Goal: Task Accomplishment & Management: Use online tool/utility

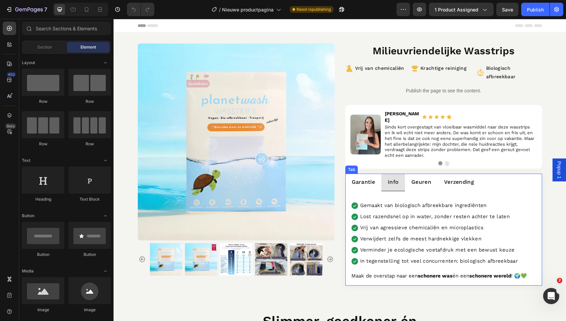
click at [347, 174] on li "Garantie" at bounding box center [363, 183] width 36 height 18
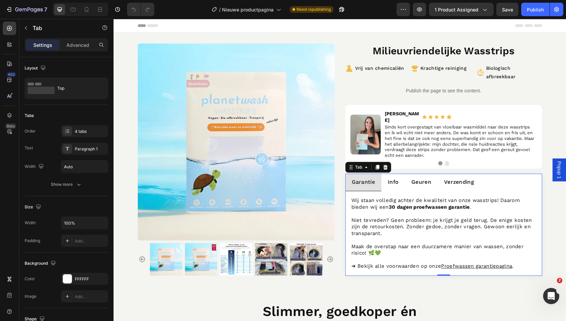
click at [386, 174] on li "Info" at bounding box center [393, 183] width 24 height 18
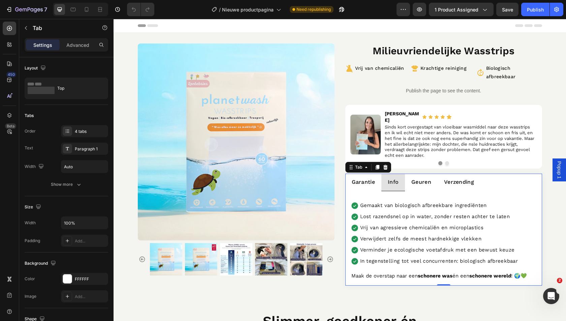
click at [407, 174] on li "Geuren" at bounding box center [421, 183] width 33 height 18
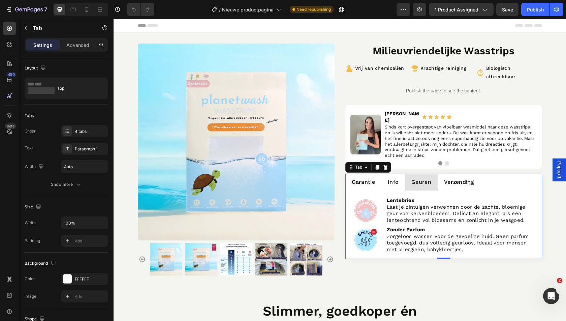
click at [439, 174] on li "Verzending" at bounding box center [459, 183] width 43 height 18
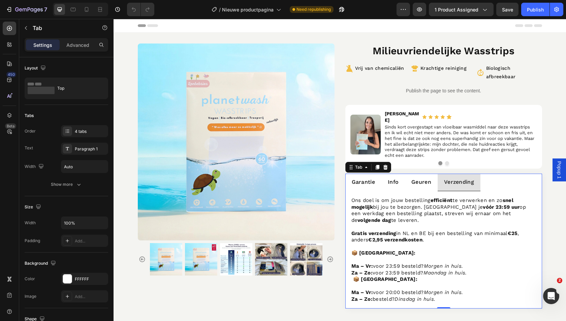
click at [348, 174] on li "Garantie" at bounding box center [363, 183] width 36 height 18
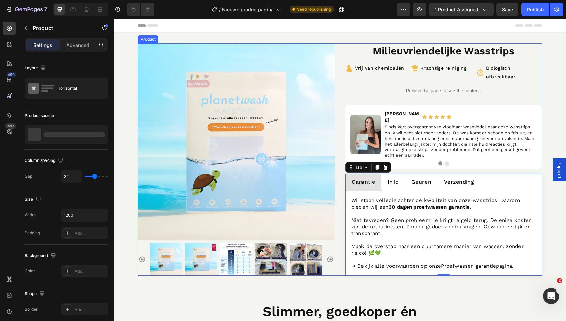
click at [335, 133] on div "Product Images Milieuvriendelijke Wasstrips Product Title Vrij van chemicaliën …" at bounding box center [340, 159] width 404 height 232
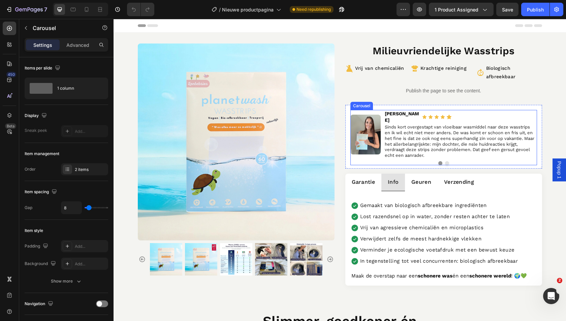
click at [447, 161] on button "Dot" at bounding box center [447, 163] width 4 height 4
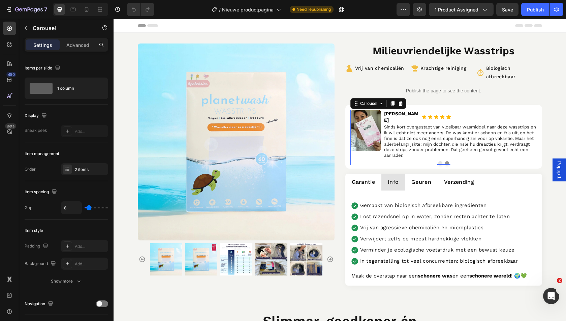
click at [441, 161] on button "Dot" at bounding box center [440, 163] width 4 height 4
click at [446, 161] on button "Dot" at bounding box center [447, 163] width 4 height 4
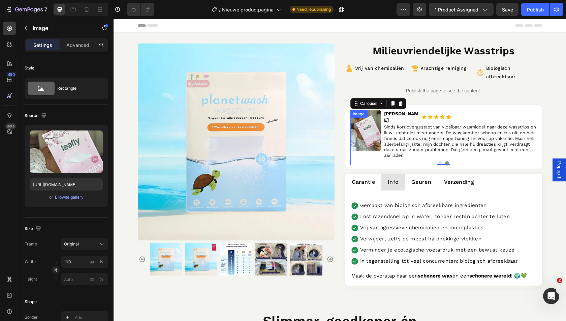
click at [362, 126] on img at bounding box center [365, 130] width 31 height 41
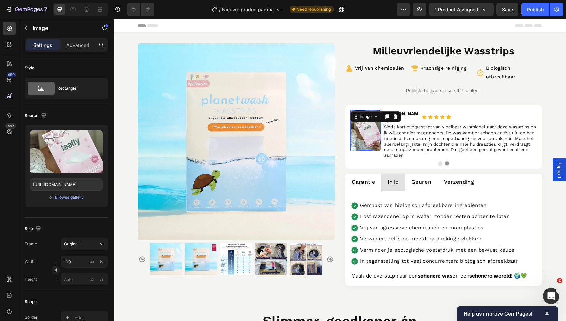
scroll to position [39, 0]
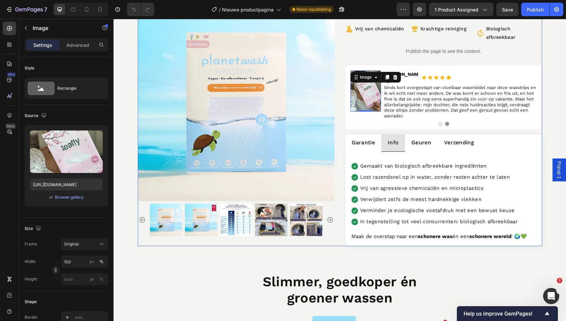
click at [340, 128] on div "Product Images Milieuvriendelijke Wasstrips Product Title Vrij van chemicaliën …" at bounding box center [340, 125] width 404 height 242
click at [372, 80] on img at bounding box center [365, 90] width 31 height 41
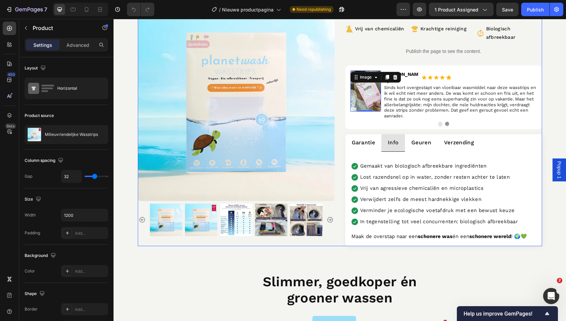
click at [337, 90] on div "Product Images Milieuvriendelijke Wasstrips Product Title Vrij van chemicaliën …" at bounding box center [340, 125] width 404 height 242
click at [540, 13] on div "Publish" at bounding box center [535, 9] width 17 height 7
